Goal: Information Seeking & Learning: Find specific page/section

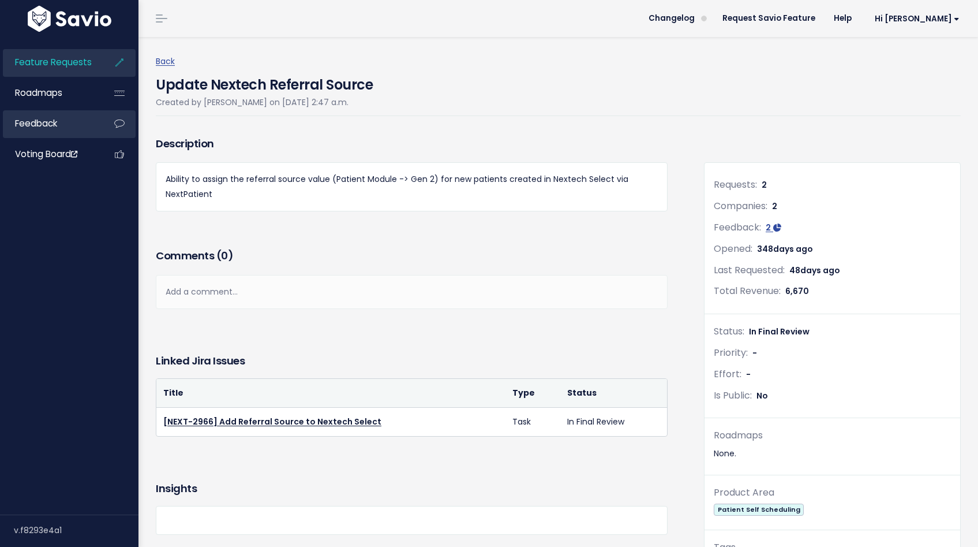
click at [49, 133] on link "Feedback" at bounding box center [49, 123] width 93 height 27
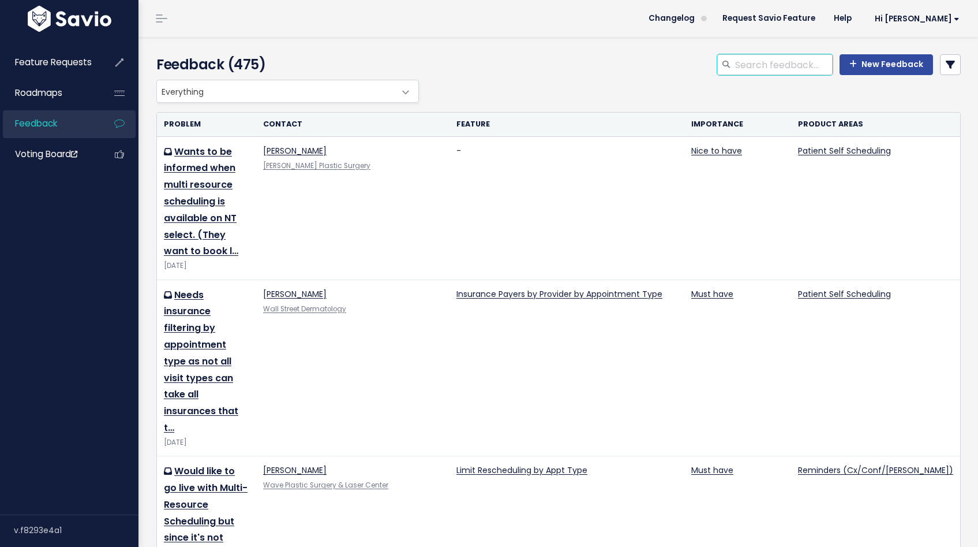
click at [760, 57] on input "search" at bounding box center [783, 64] width 99 height 21
type input "[PERSON_NAME]"
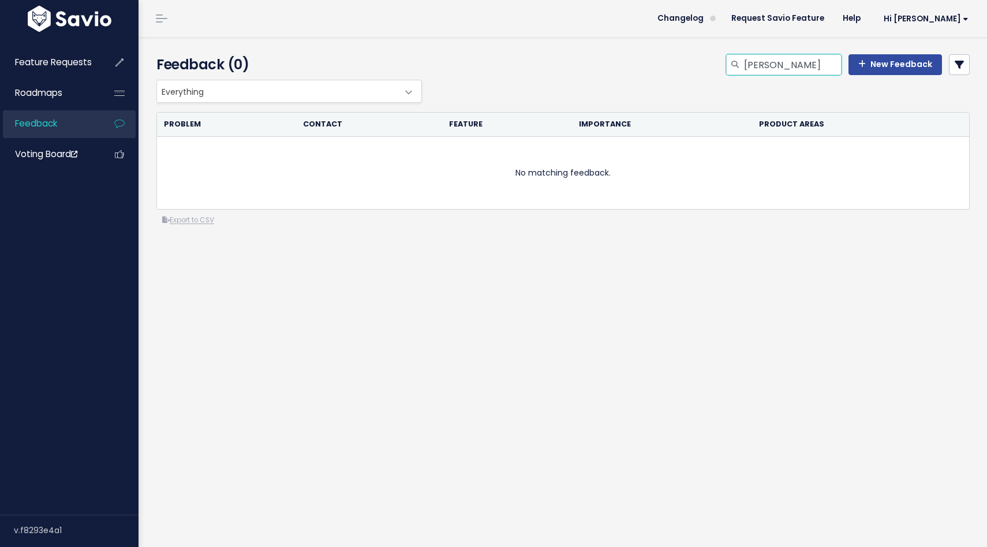
click at [746, 62] on input "devon weaver" at bounding box center [792, 64] width 99 height 21
type input "google reserve"
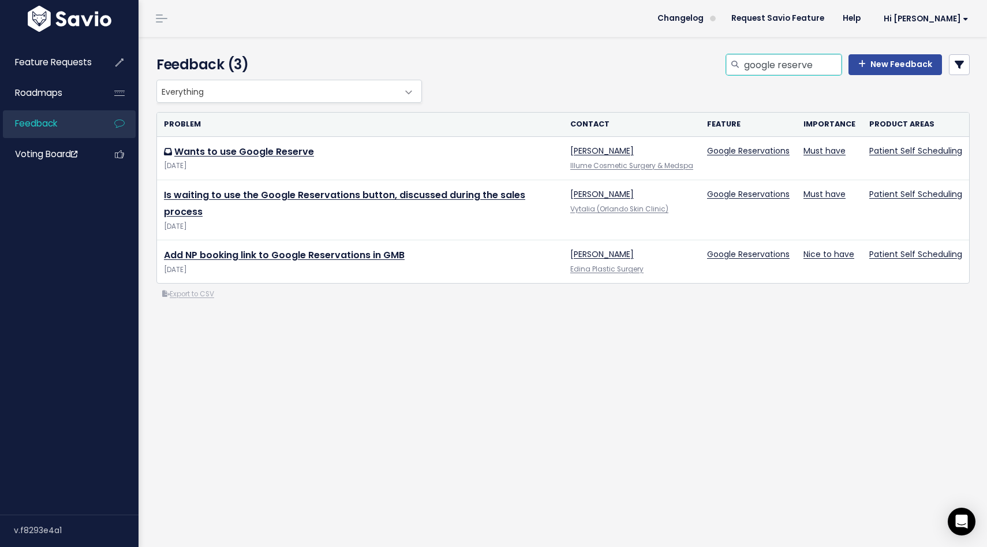
click at [785, 55] on input "google reserve" at bounding box center [792, 64] width 99 height 21
click at [785, 65] on input "google reserve" at bounding box center [792, 64] width 99 height 21
type input "google"
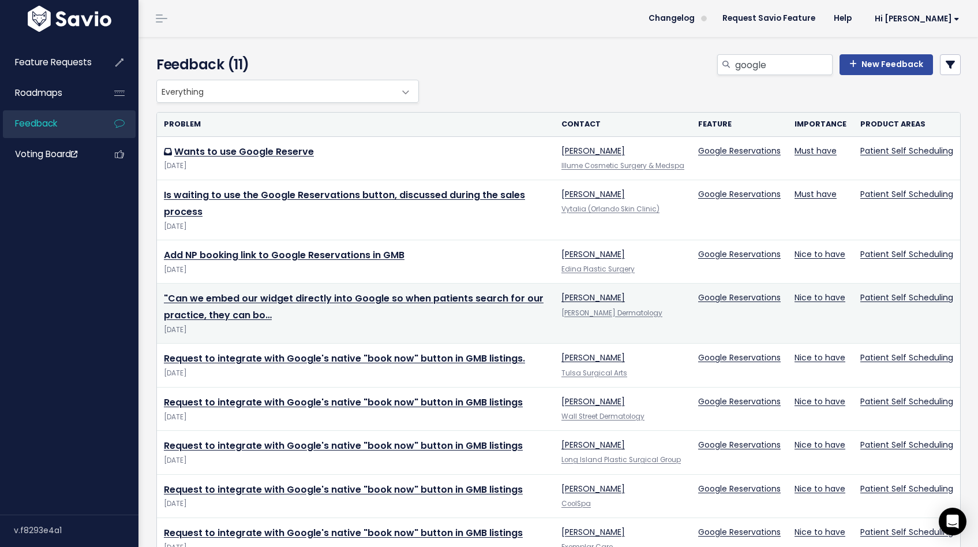
click at [463, 321] on td ""Can we embed our widget directly into Google so when patients search for our p…" at bounding box center [356, 313] width 398 height 60
click at [454, 295] on link ""Can we embed our widget directly into Google so when patients search for our p…" at bounding box center [354, 307] width 380 height 30
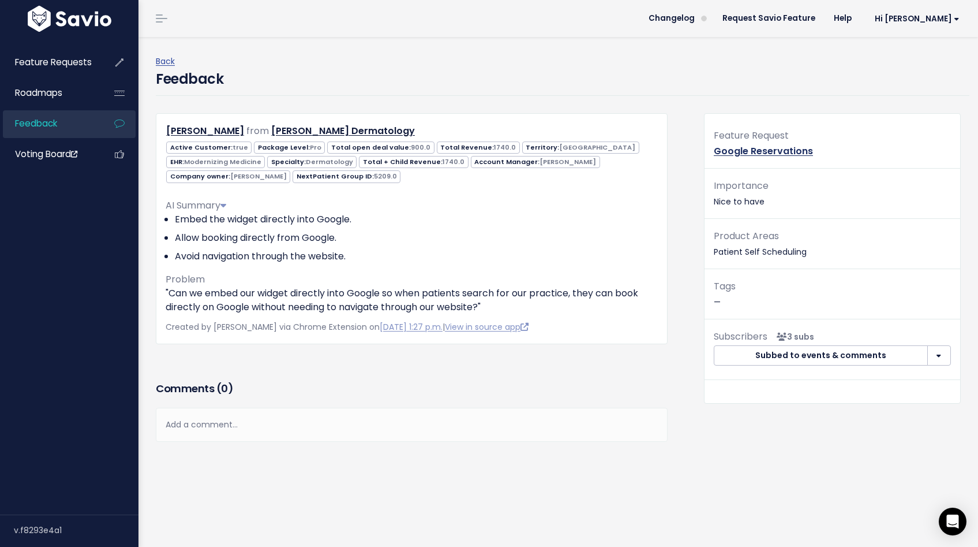
click at [771, 156] on link "Google Reservations" at bounding box center [763, 150] width 99 height 13
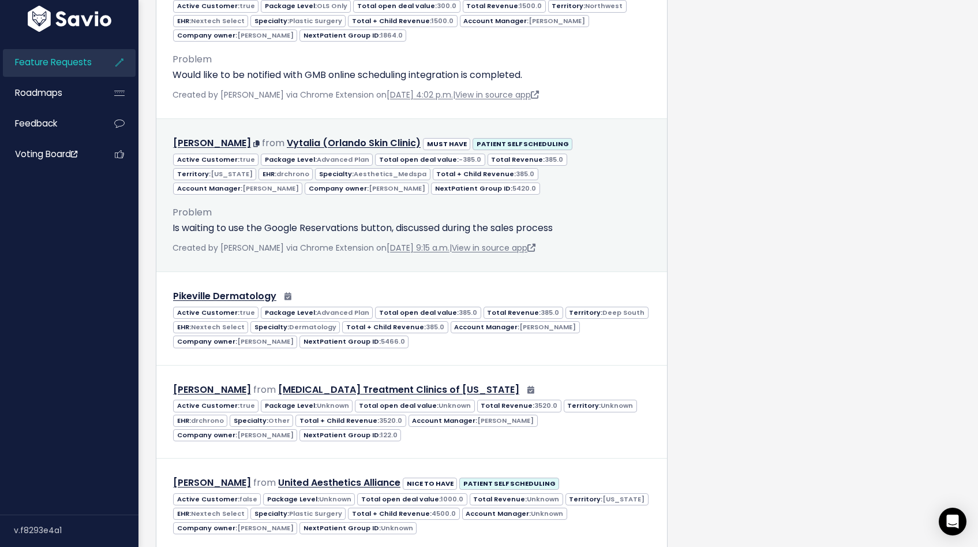
scroll to position [716, 0]
